Goal: Task Accomplishment & Management: Manage account settings

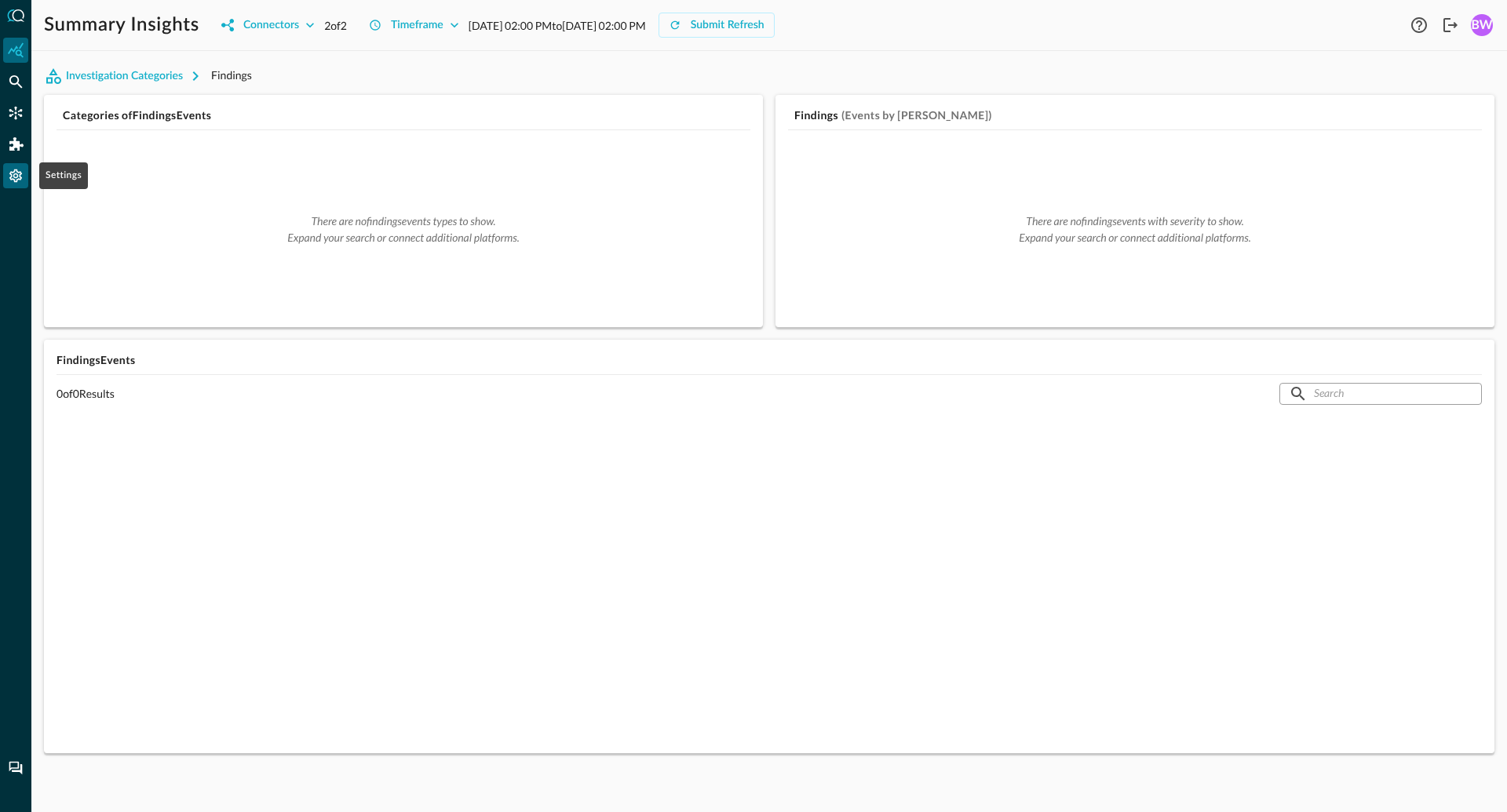
click at [19, 175] on icon "Settings" at bounding box center [15, 175] width 16 height 16
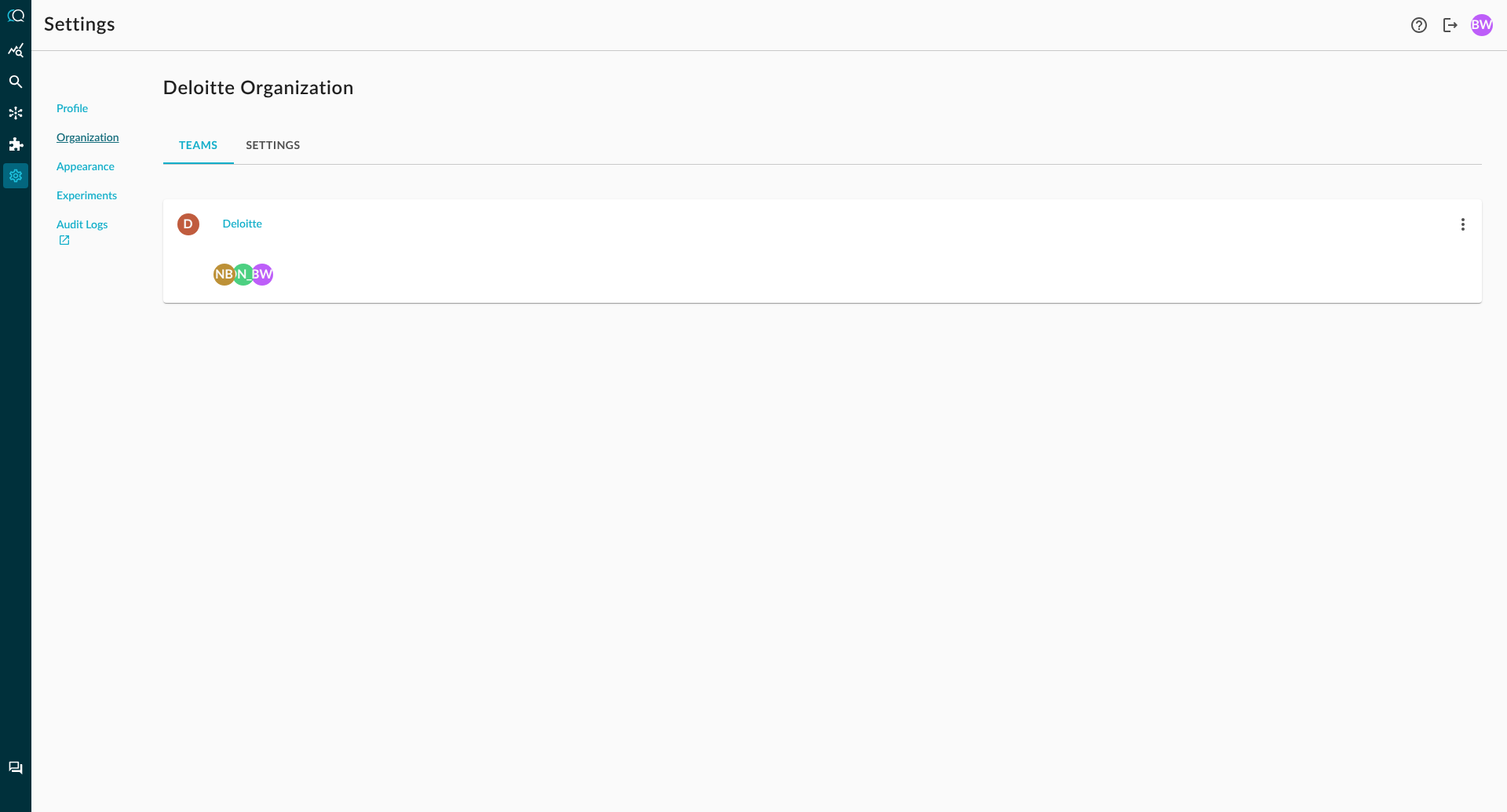
click at [428, 128] on div "Teams Settings" at bounding box center [823, 145] width 1319 height 37
click at [236, 222] on div "Deloitte" at bounding box center [242, 225] width 39 height 19
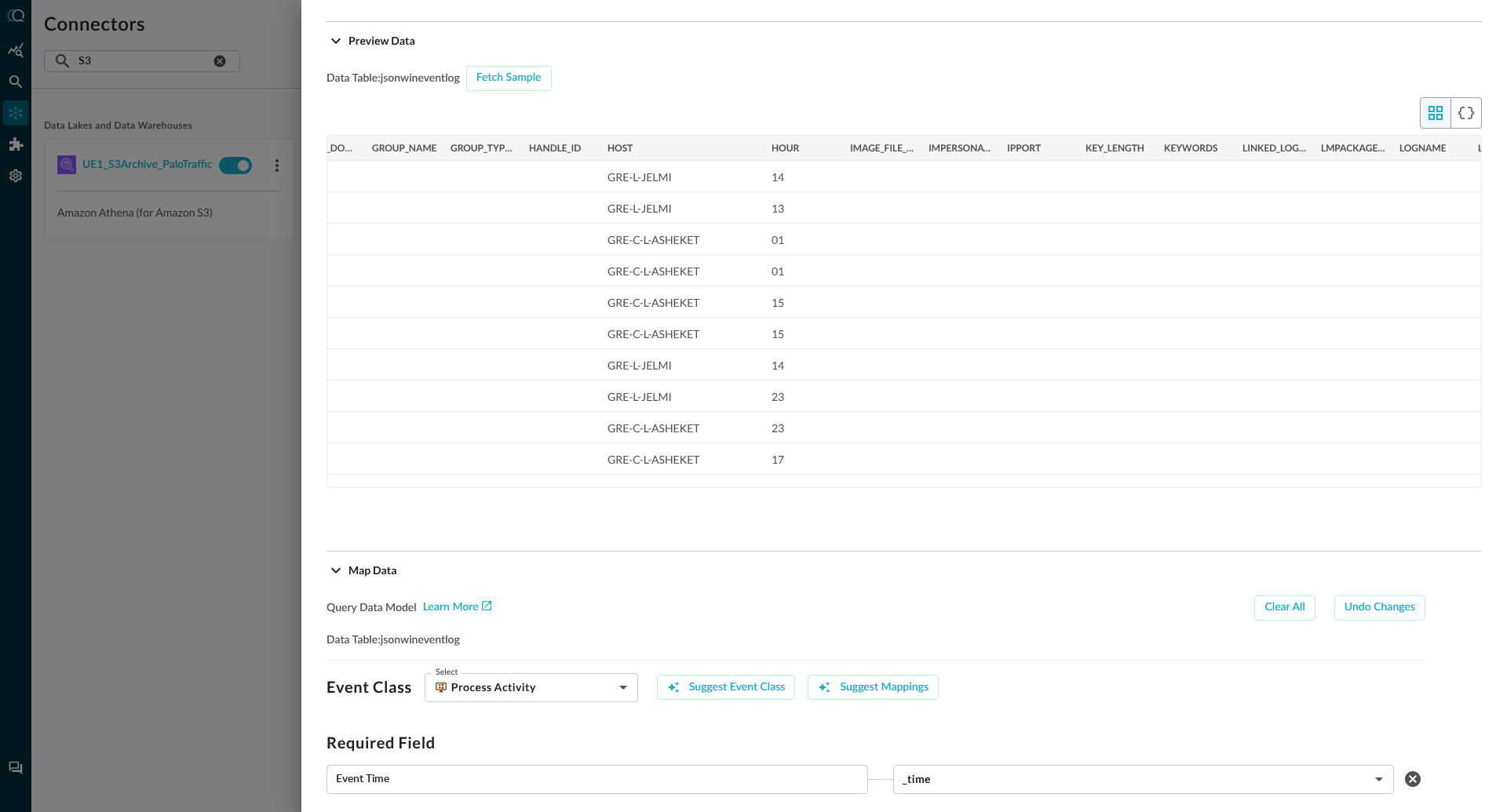
scroll to position [0, 4412]
